Goal: Communication & Community: Answer question/provide support

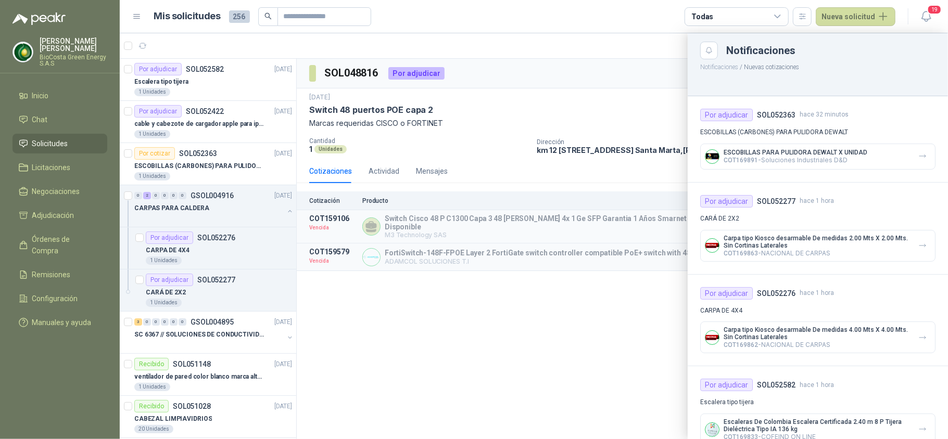
drag, startPoint x: 204, startPoint y: 164, endPoint x: 184, endPoint y: 160, distance: 20.7
click at [204, 164] on div at bounding box center [534, 236] width 828 height 406
click at [197, 159] on div at bounding box center [534, 236] width 828 height 406
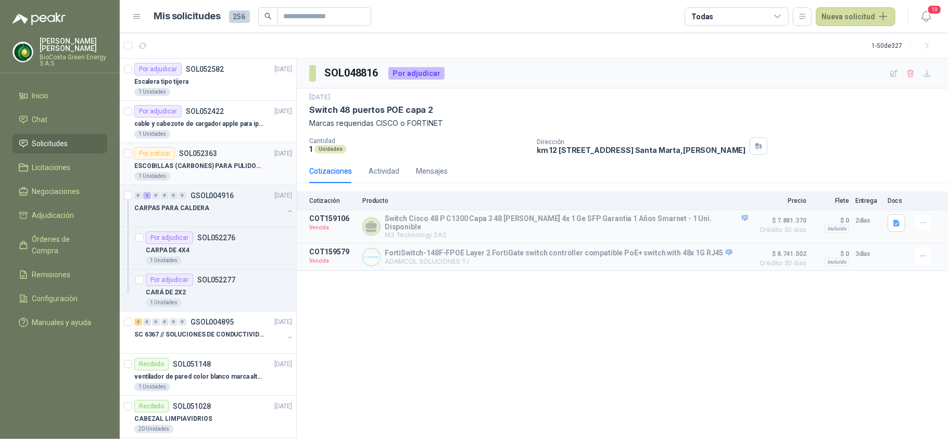
click at [230, 167] on p "ESCOBILLAS (CARBONES) PARA PULIDORA DEWALT" at bounding box center [199, 166] width 130 height 10
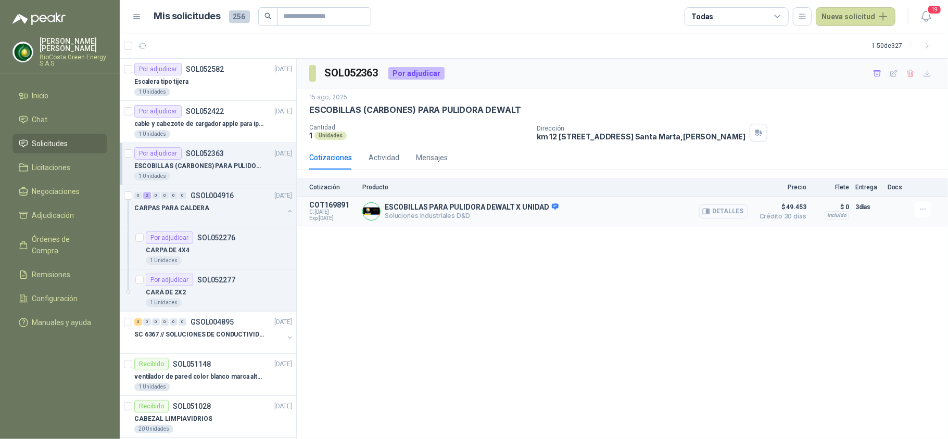
click at [707, 213] on icon "button" at bounding box center [706, 212] width 8 height 8
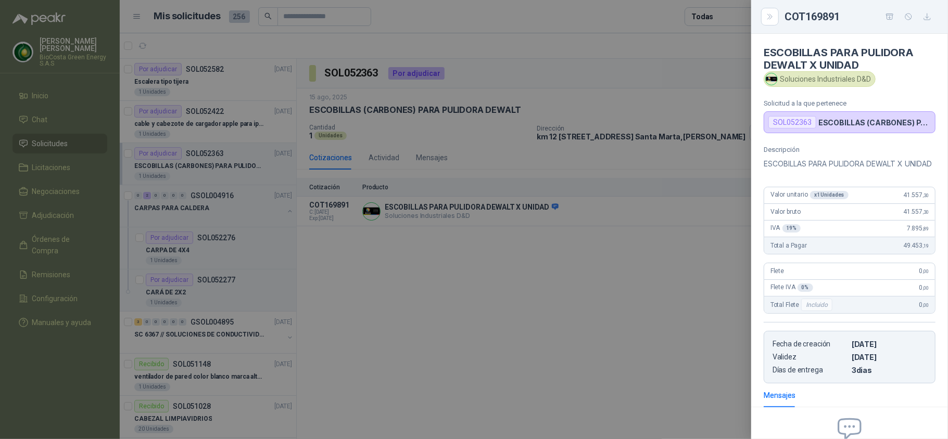
click at [621, 304] on div at bounding box center [474, 219] width 948 height 439
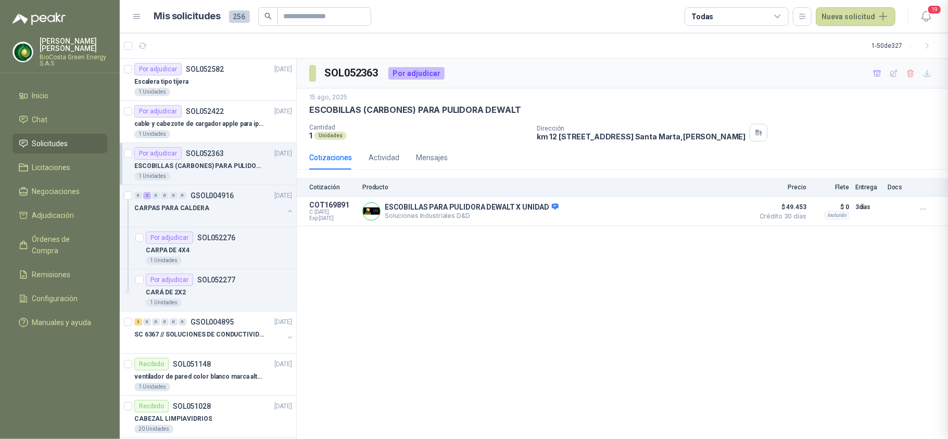
scroll to position [132, 0]
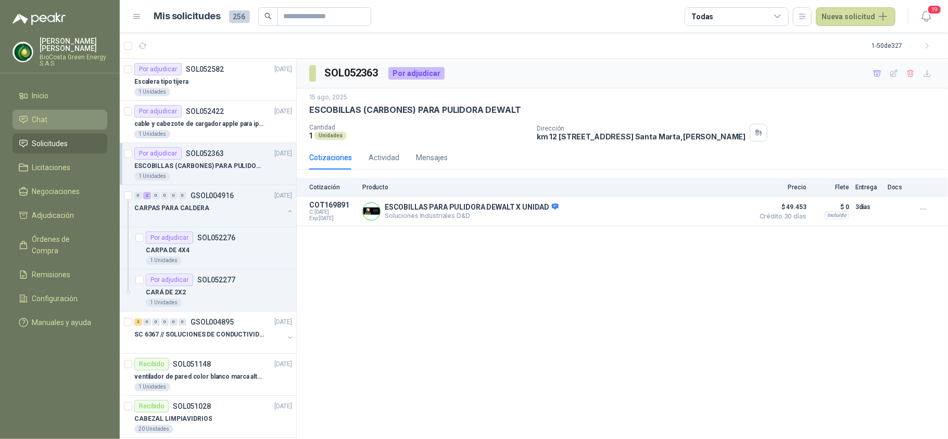
click at [67, 125] on li "Chat" at bounding box center [60, 119] width 82 height 11
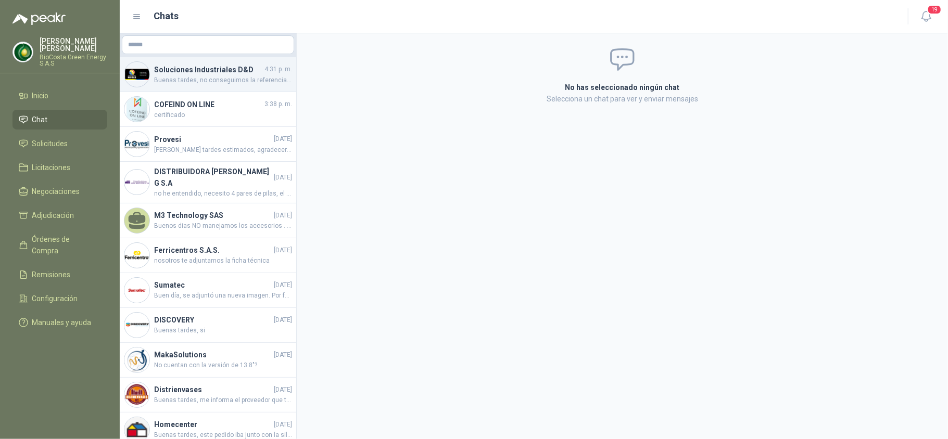
click at [172, 71] on h4 "Soluciones Industriales D&D" at bounding box center [208, 69] width 108 height 11
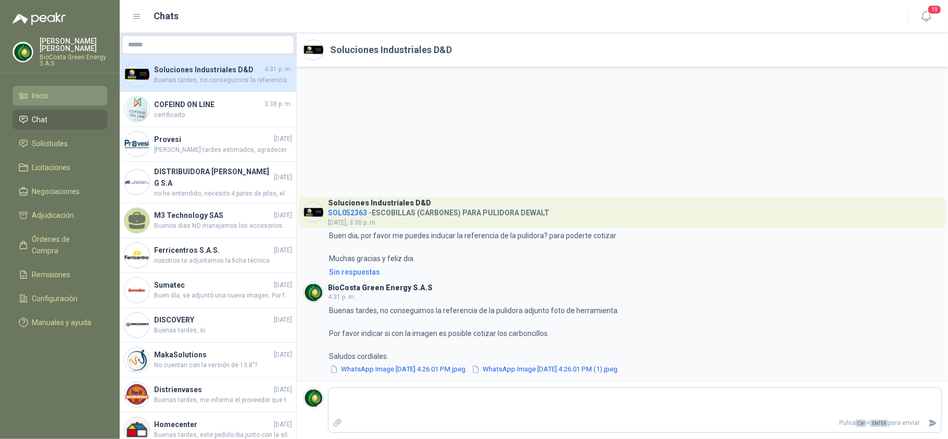
click at [65, 98] on li "Inicio" at bounding box center [60, 95] width 82 height 11
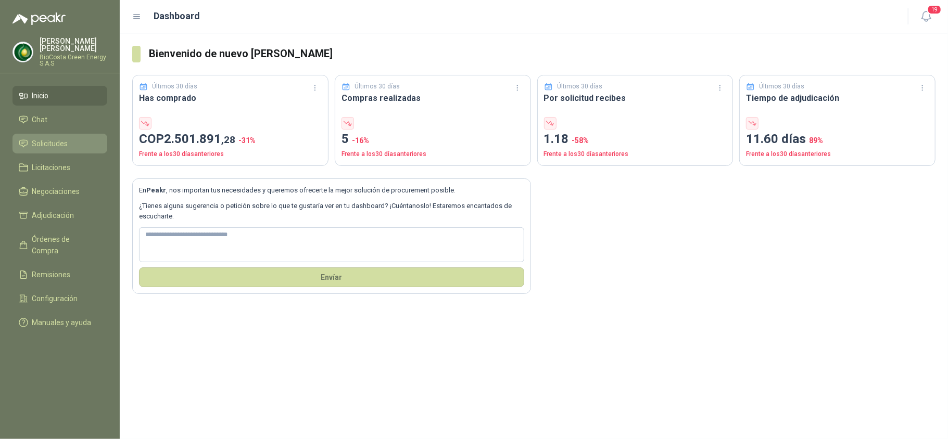
click at [70, 142] on li "Solicitudes" at bounding box center [60, 143] width 82 height 11
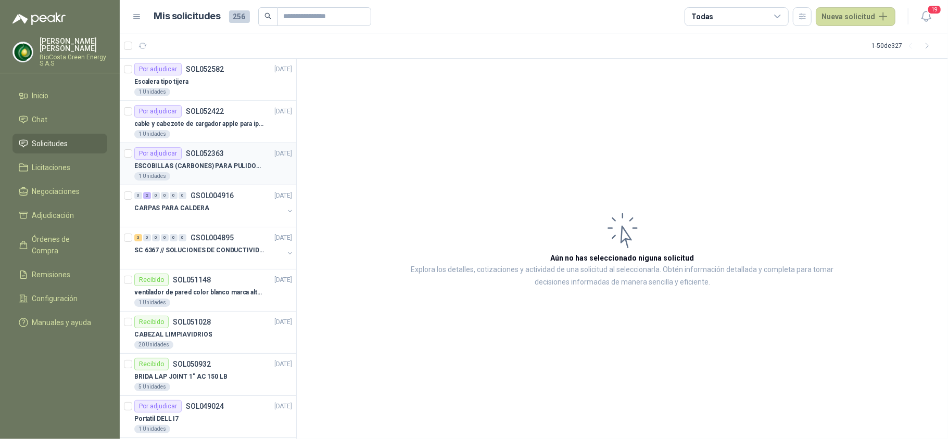
click at [215, 170] on p "ESCOBILLAS (CARBONES) PARA PULIDORA DEWALT" at bounding box center [199, 166] width 130 height 10
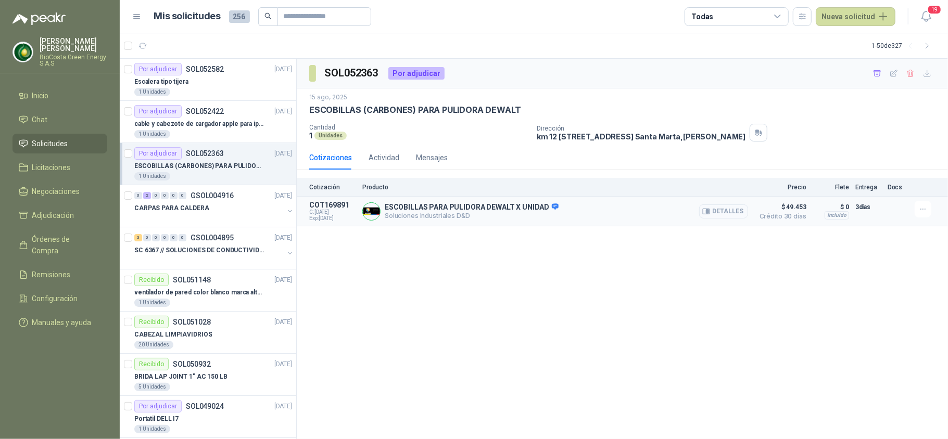
click at [720, 216] on button "Detalles" at bounding box center [723, 212] width 49 height 14
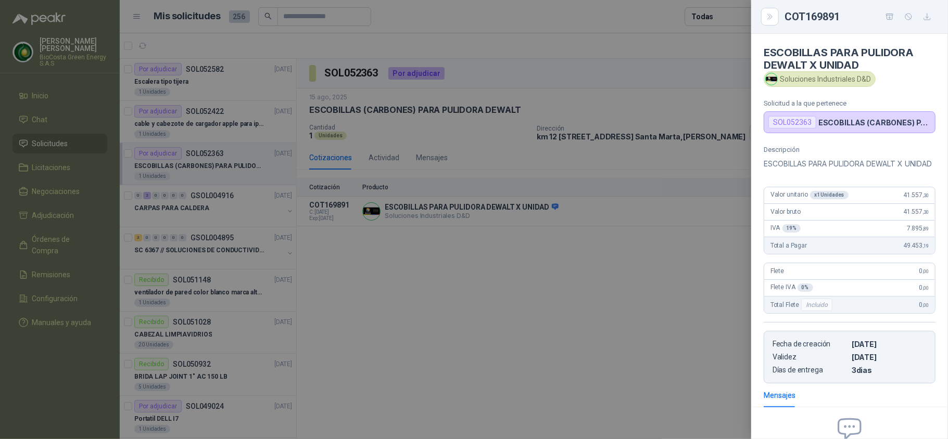
click at [657, 292] on div at bounding box center [474, 219] width 948 height 439
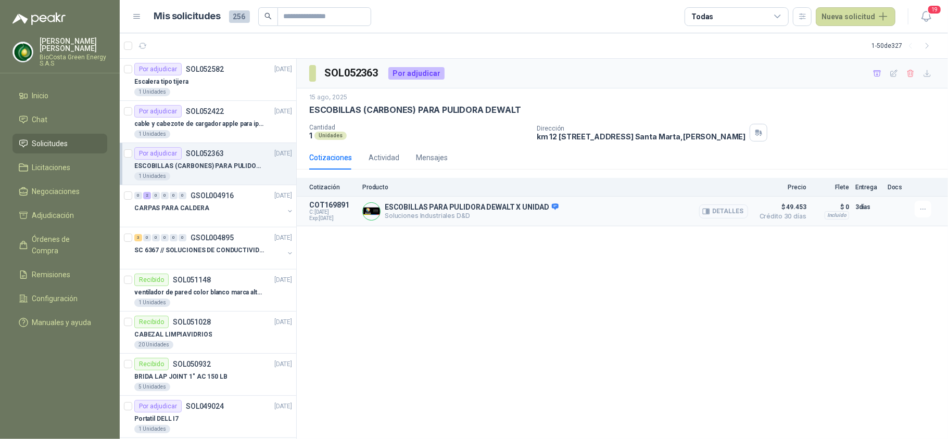
click at [733, 213] on button "Detalles" at bounding box center [723, 212] width 49 height 14
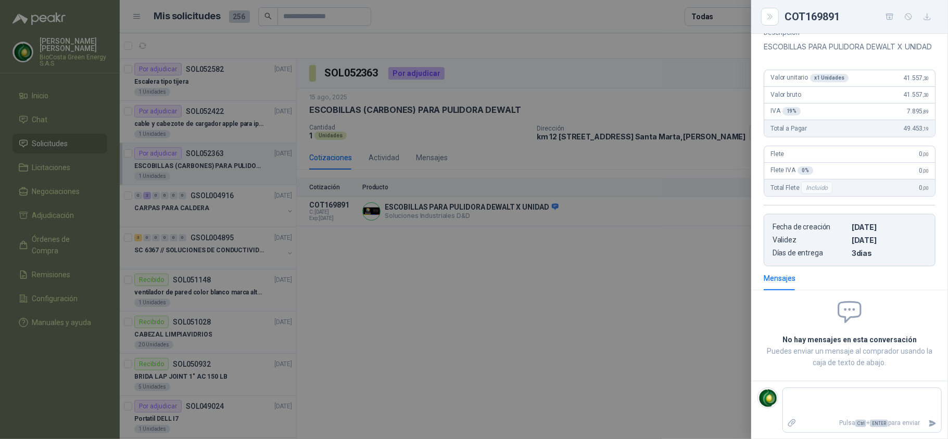
scroll to position [0, 0]
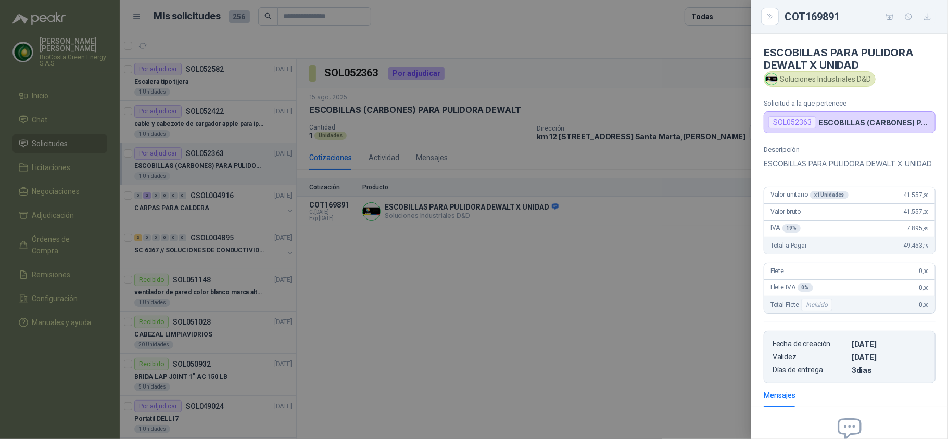
click at [924, 17] on icon "button" at bounding box center [927, 16] width 9 height 9
click at [592, 292] on div at bounding box center [474, 219] width 948 height 439
